Goal: Task Accomplishment & Management: Use online tool/utility

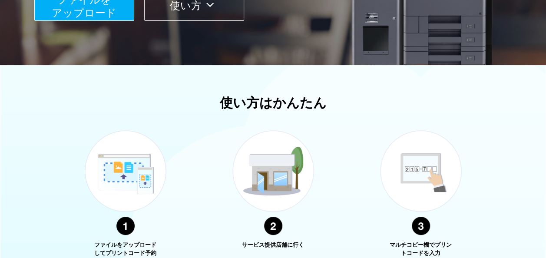
scroll to position [362, 0]
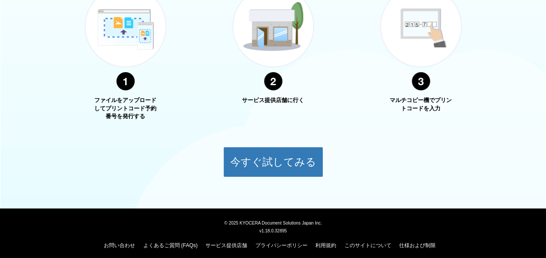
click at [260, 53] on img at bounding box center [273, 38] width 109 height 137
click at [266, 107] on div "サービス提供店舗に行く" at bounding box center [273, 45] width 109 height 151
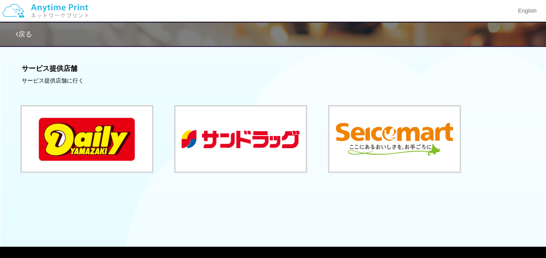
click at [18, 30] on link "戻る" at bounding box center [24, 33] width 17 height 7
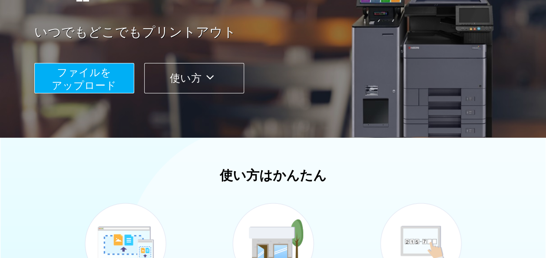
click at [92, 91] on span "ファイルを ​​アップロード" at bounding box center [84, 78] width 65 height 25
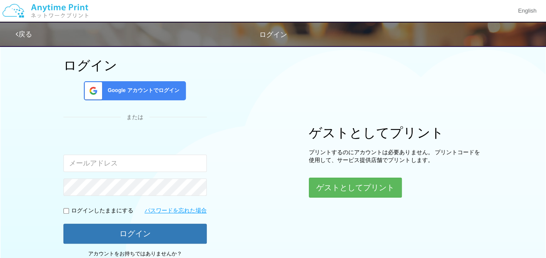
scroll to position [72, 0]
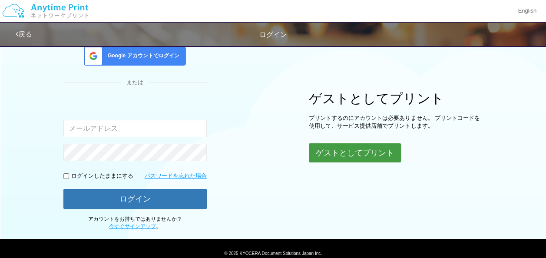
click at [323, 148] on button "ゲストとしてプリント" at bounding box center [355, 152] width 92 height 19
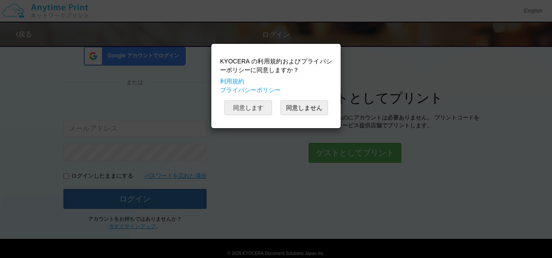
click at [251, 108] on button "同意します" at bounding box center [248, 107] width 48 height 15
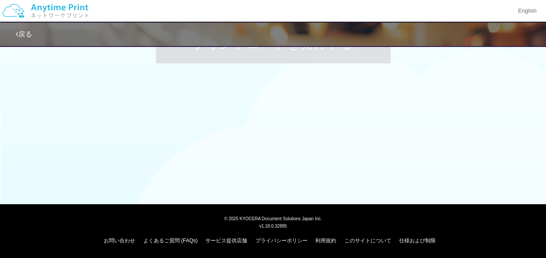
scroll to position [72, 0]
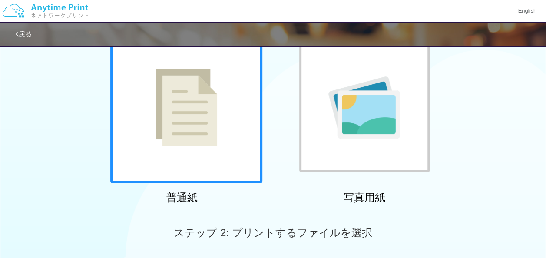
click at [201, 145] on img at bounding box center [186, 107] width 62 height 77
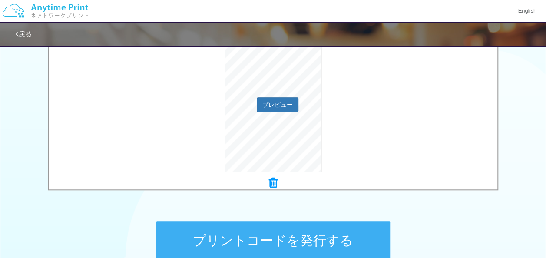
scroll to position [289, 0]
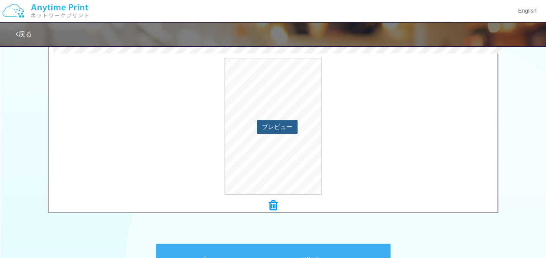
click at [284, 128] on button "プレビュー" at bounding box center [277, 127] width 41 height 14
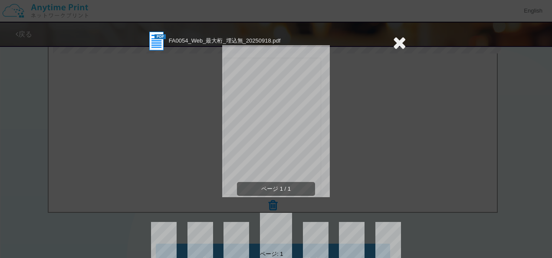
click at [398, 51] on div at bounding box center [399, 42] width 13 height 25
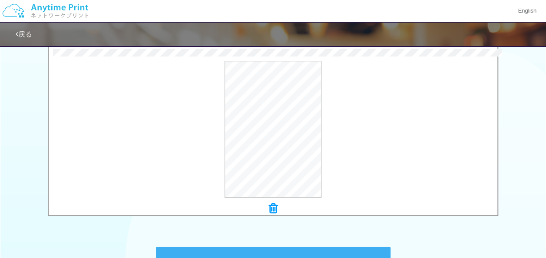
scroll to position [257, 0]
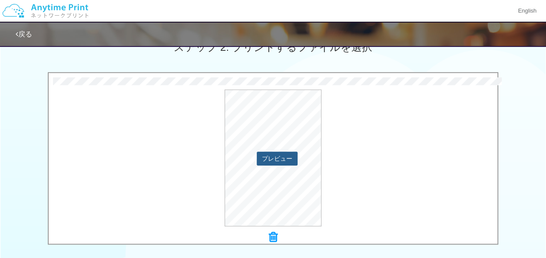
click at [277, 152] on button "プレビュー" at bounding box center [277, 159] width 41 height 14
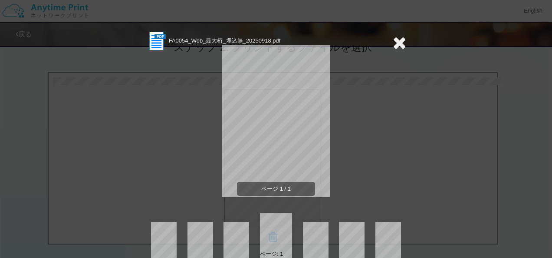
click at [395, 51] on div at bounding box center [399, 42] width 13 height 25
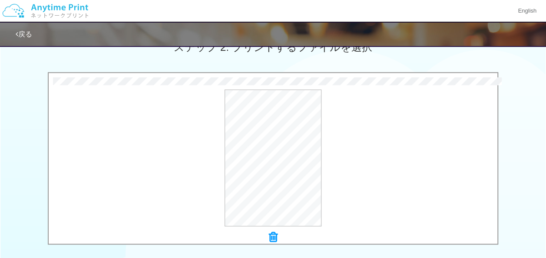
click at [269, 235] on icon at bounding box center [273, 236] width 9 height 11
click at [283, 161] on button "プレビュー" at bounding box center [277, 159] width 41 height 14
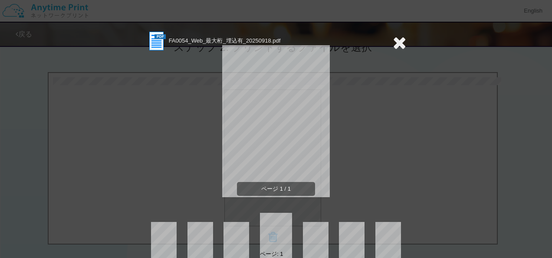
click at [393, 45] on icon at bounding box center [399, 42] width 13 height 17
